Goal: Information Seeking & Learning: Learn about a topic

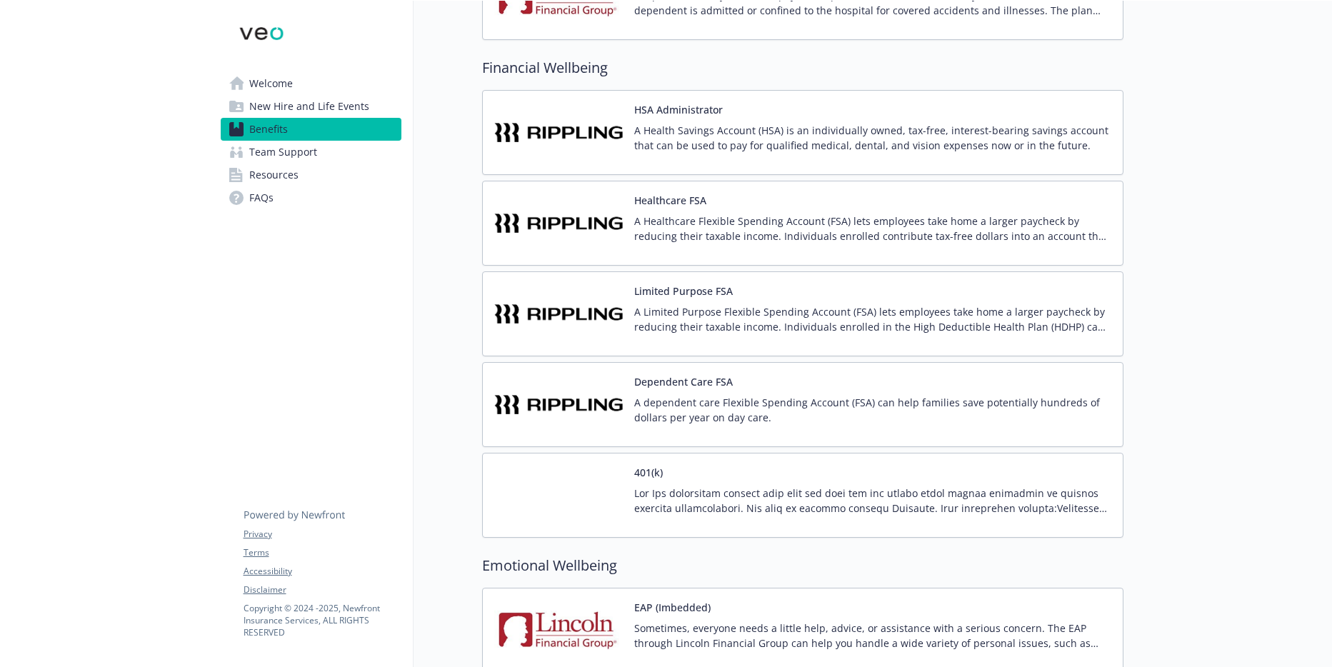
scroll to position [1715, 0]
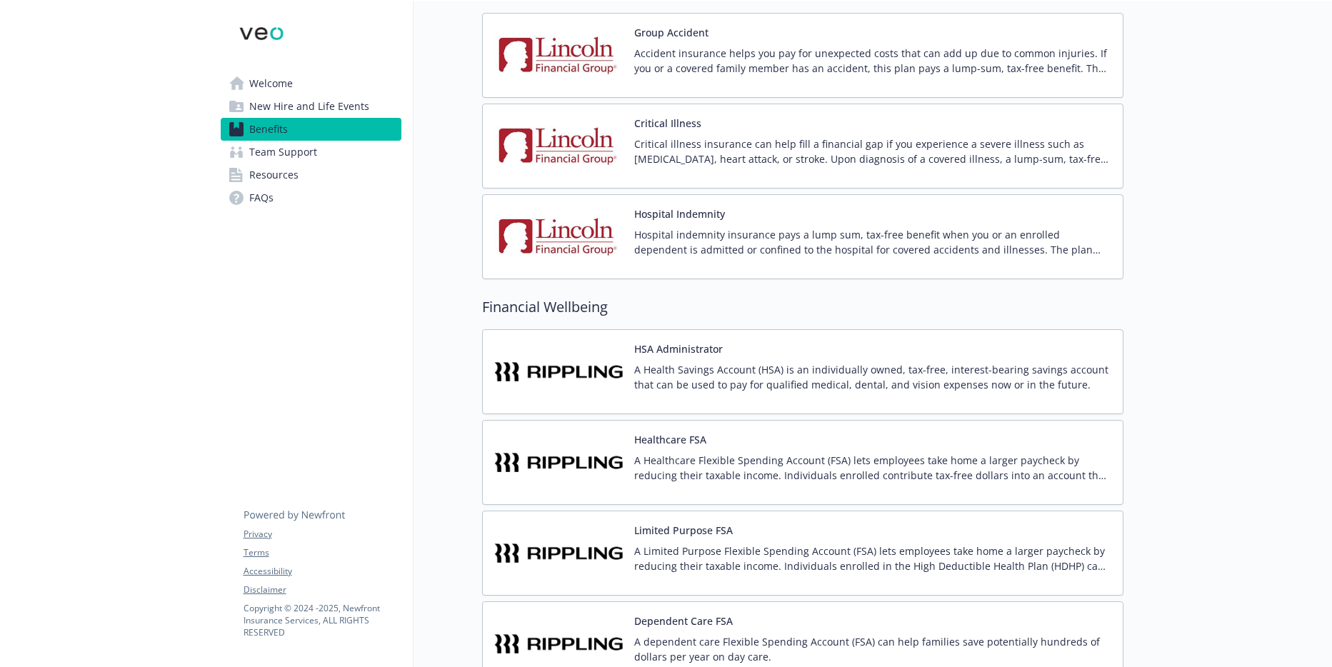
scroll to position [1643, 0]
